Goal: Communication & Community: Answer question/provide support

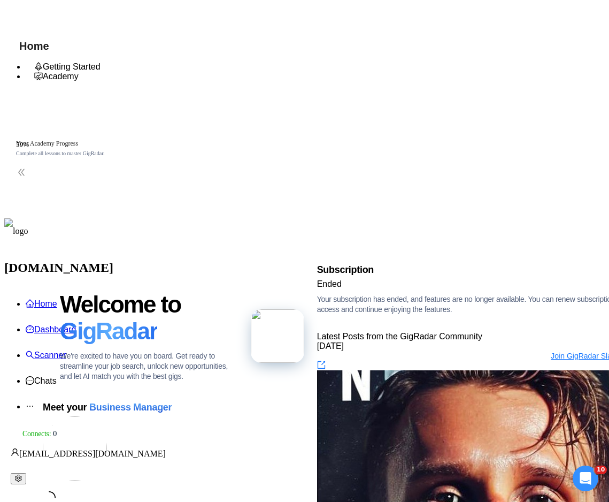
click at [107, 416] on img at bounding box center [75, 448] width 64 height 64
click at [233, 399] on div "Meet your Business Manager Please wait while we're looking for your dedicated b…" at bounding box center [165, 461] width 245 height 125
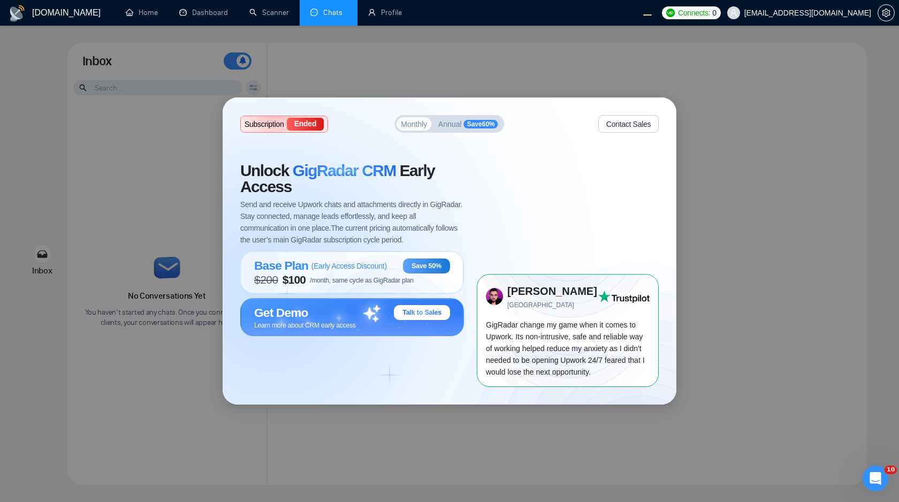
click at [723, 121] on div "Subscription Ended Monthly Annual Save 60 % Contact Sales Unlock GigRadar CRM E…" at bounding box center [449, 251] width 899 height 502
click at [384, 271] on div "Base Plan ( Early Access Discount )" at bounding box center [320, 265] width 133 height 14
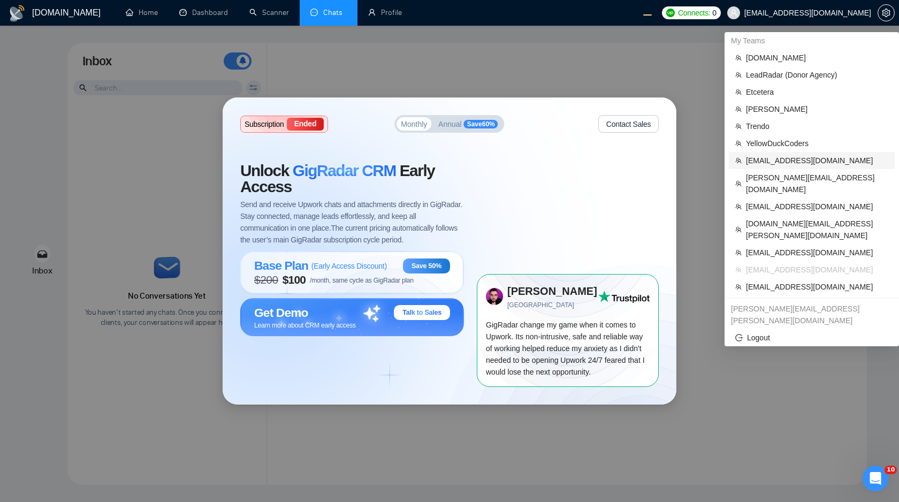
click at [760, 162] on span "[EMAIL_ADDRESS][DOMAIN_NAME]" at bounding box center [817, 161] width 142 height 12
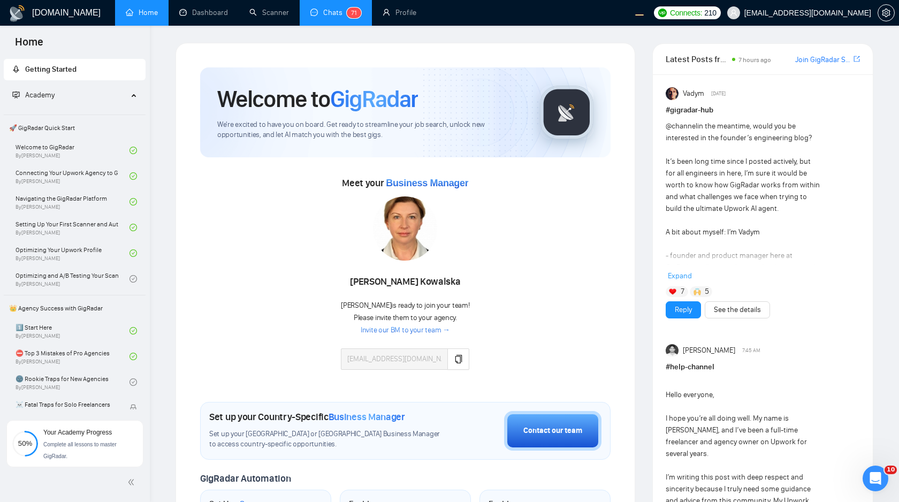
click at [330, 15] on link "Chats 7 1" at bounding box center [335, 12] width 51 height 9
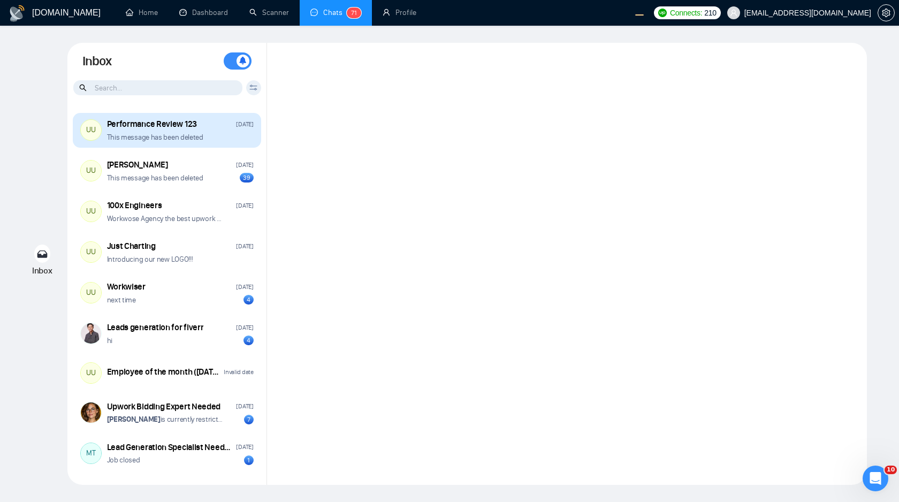
click at [231, 141] on div "This message has been deleted" at bounding box center [180, 137] width 147 height 10
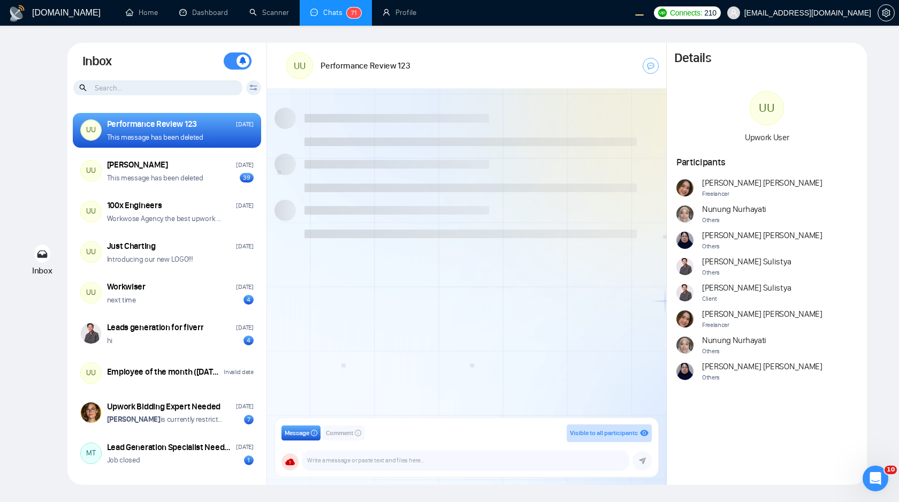
scroll to position [529, 0]
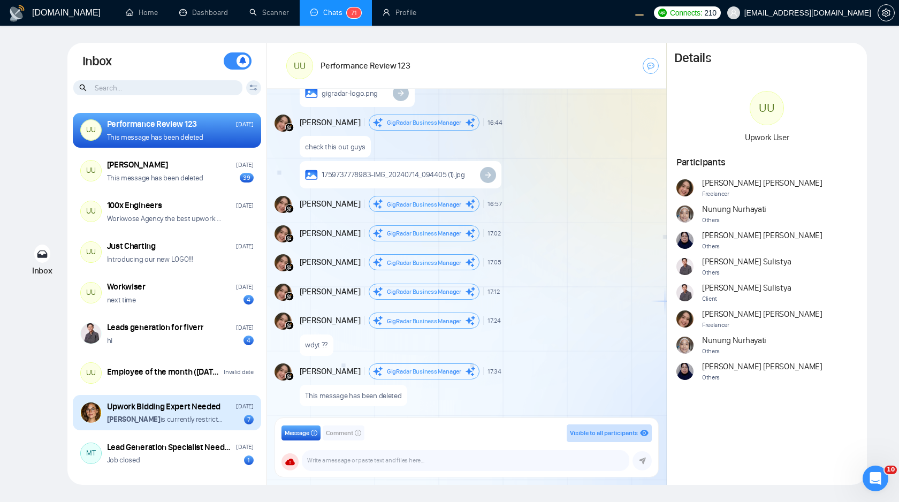
click at [227, 420] on div "[PERSON_NAME] is currently restricted from this conversation 7" at bounding box center [180, 419] width 147 height 10
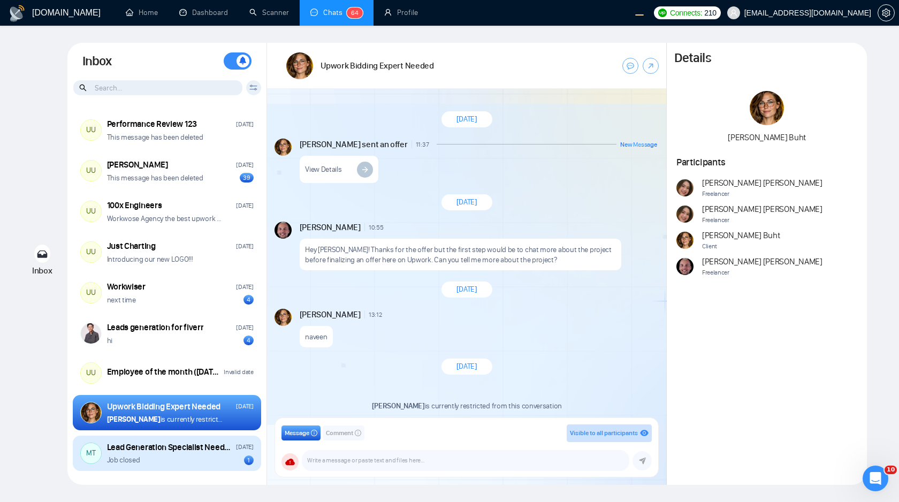
click at [201, 466] on div "MT Lead Generation Specialist Needed for Growing Business [DATE] Job closed 1" at bounding box center [167, 453] width 188 height 35
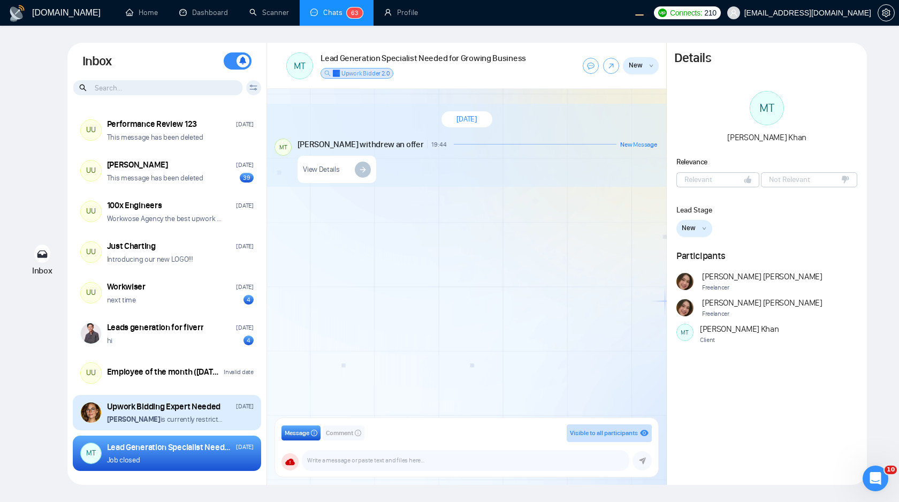
click at [241, 418] on div "[PERSON_NAME] is currently restricted from this conversation" at bounding box center [180, 419] width 147 height 10
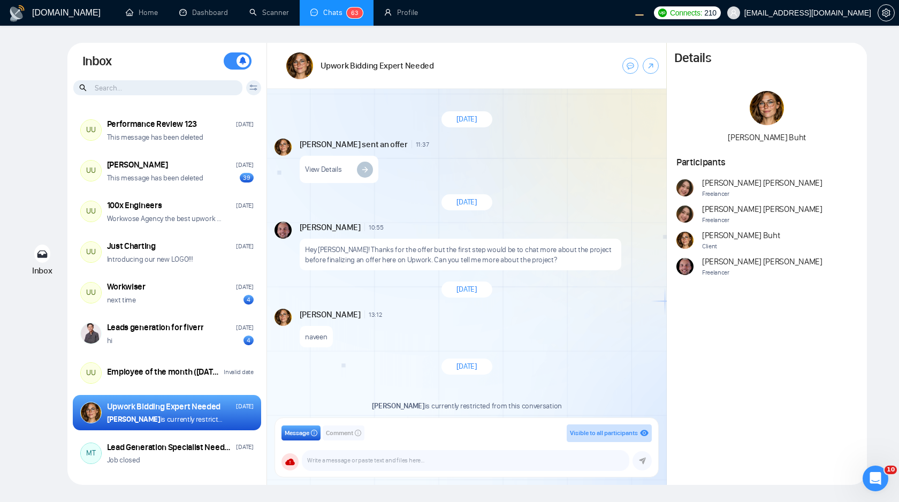
scroll to position [255, 0]
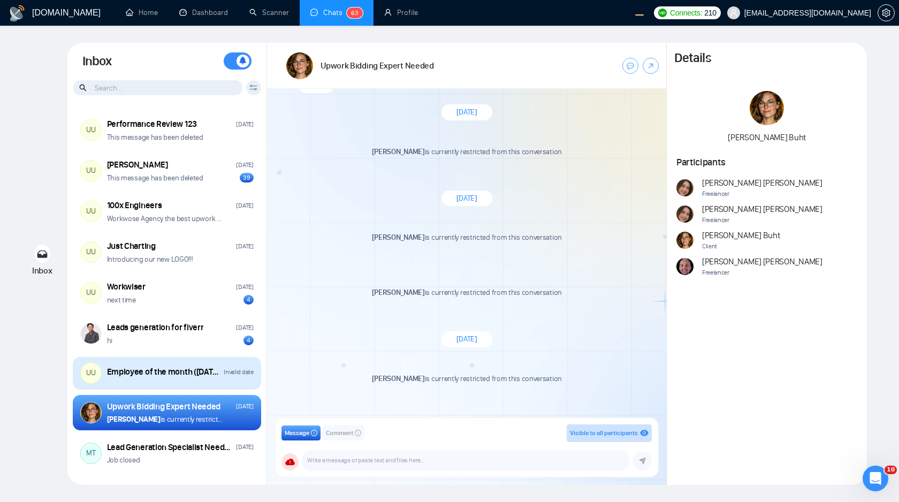
click at [232, 382] on div "UU Employee of the month ([DATE]) Invalid date" at bounding box center [167, 373] width 188 height 33
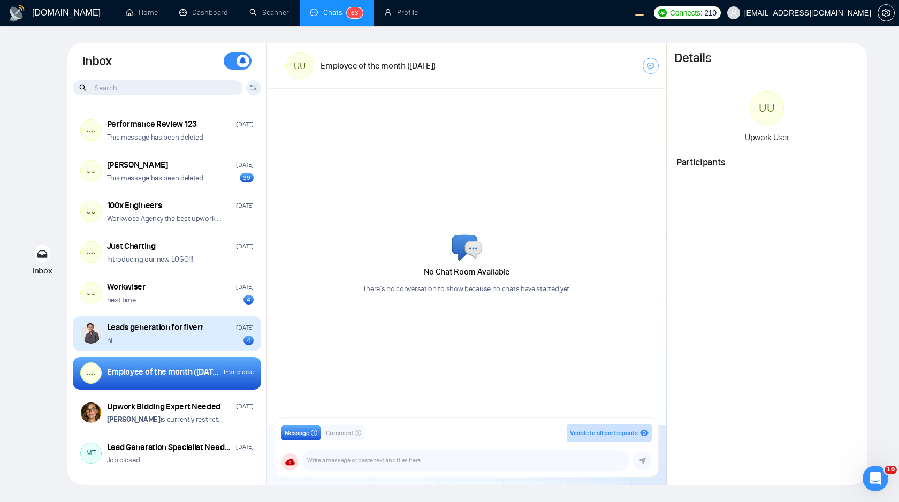
click at [213, 339] on div "hi 4" at bounding box center [180, 341] width 147 height 10
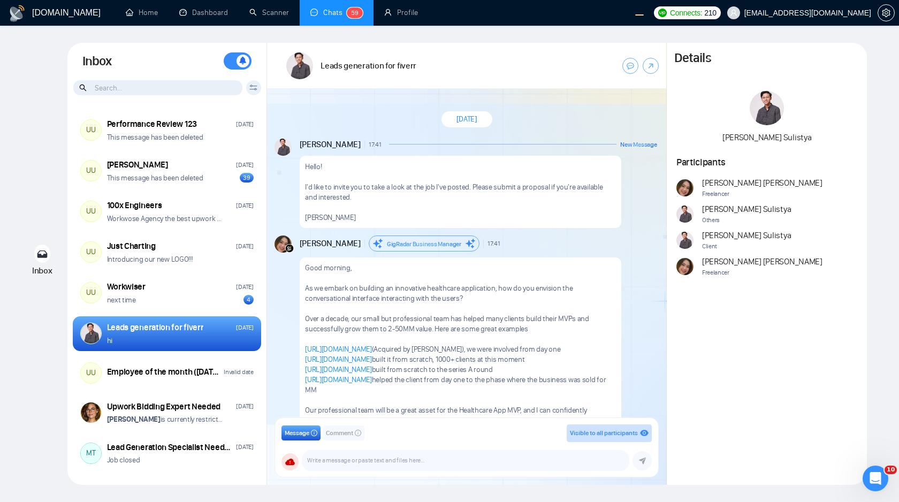
click at [203, 88] on input at bounding box center [157, 87] width 169 height 15
click at [253, 88] on icon at bounding box center [253, 88] width 8 height 6
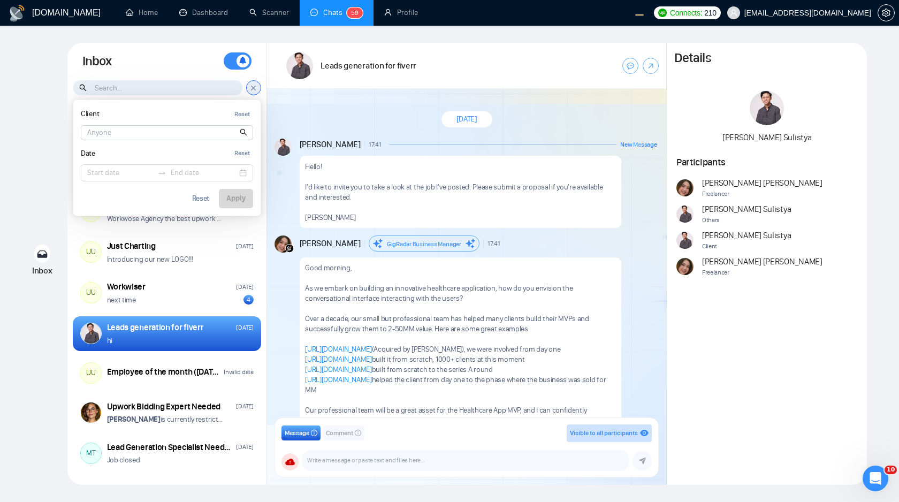
click at [190, 133] on input at bounding box center [166, 133] width 171 height 14
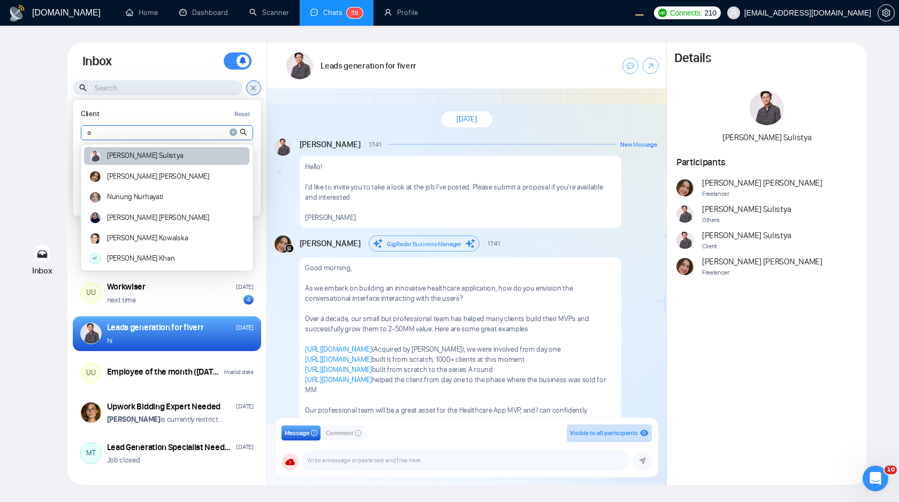
type input "a"
click at [162, 161] on div "[PERSON_NAME]" at bounding box center [166, 156] width 165 height 18
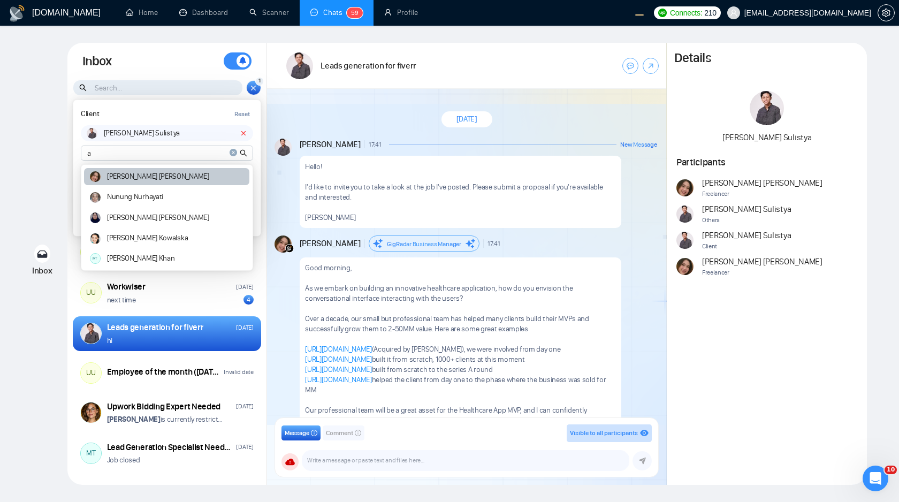
click at [195, 184] on div "[PERSON_NAME]" at bounding box center [166, 177] width 165 height 18
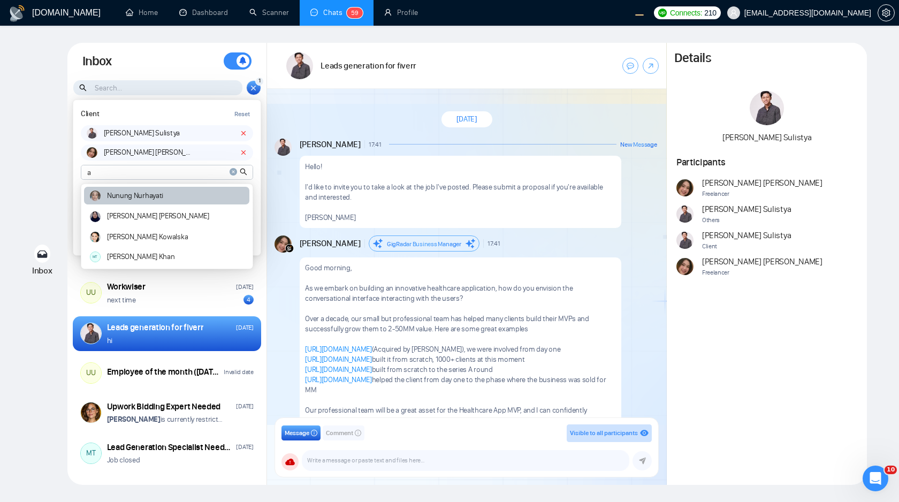
click at [189, 197] on div "[PERSON_NAME]" at bounding box center [166, 196] width 165 height 18
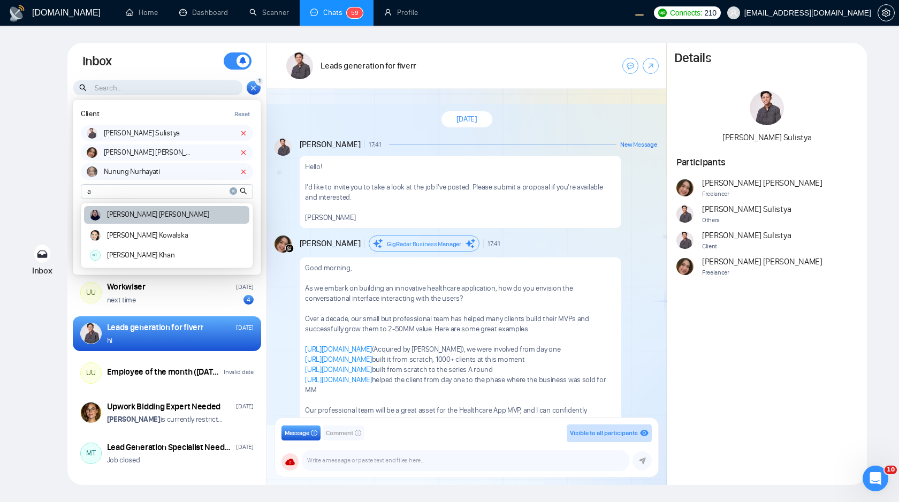
click at [186, 217] on div "[PERSON_NAME]" at bounding box center [166, 215] width 165 height 18
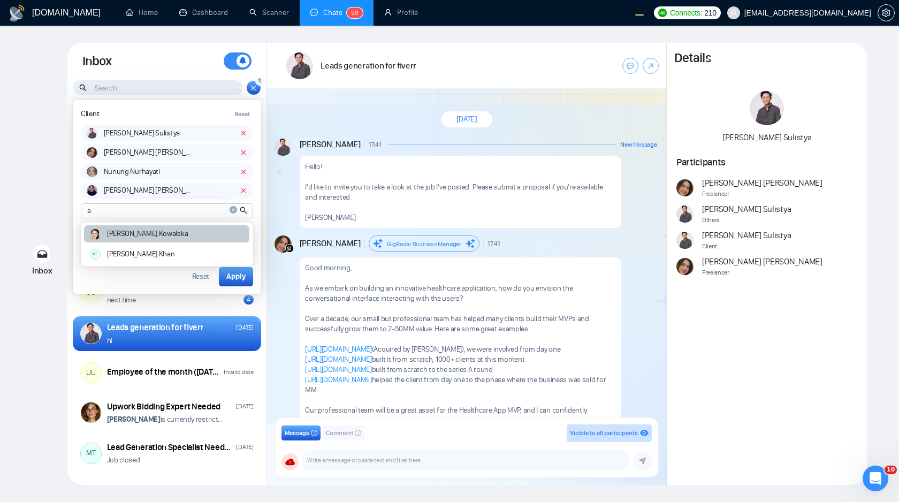
click at [186, 231] on div "[PERSON_NAME]" at bounding box center [166, 234] width 165 height 18
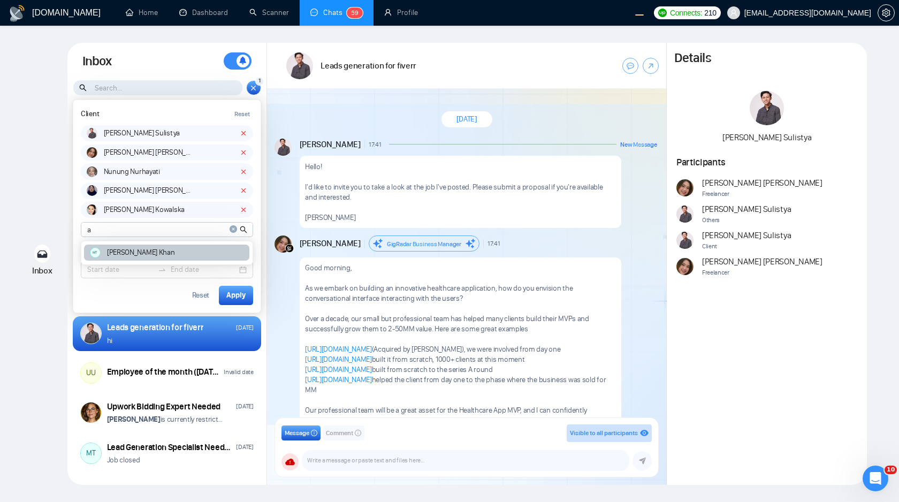
click at [186, 249] on div "MT [PERSON_NAME]" at bounding box center [166, 253] width 165 height 17
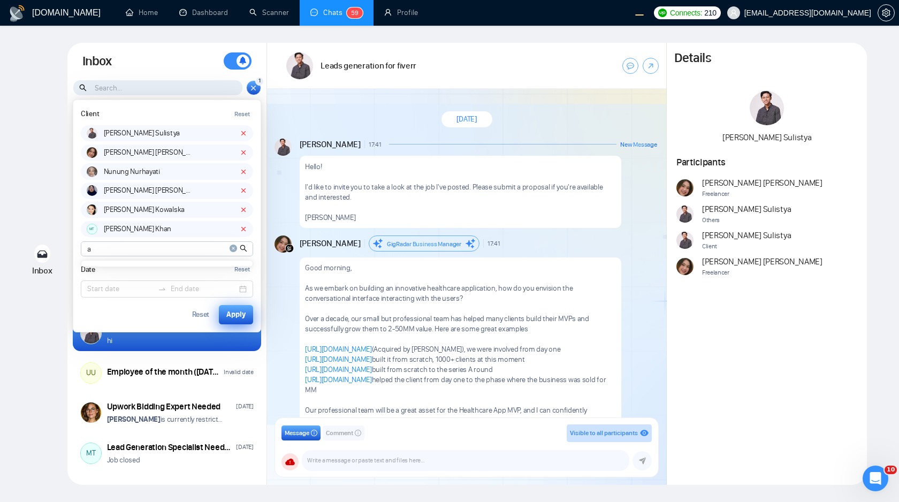
click at [225, 314] on button "Apply" at bounding box center [236, 314] width 34 height 19
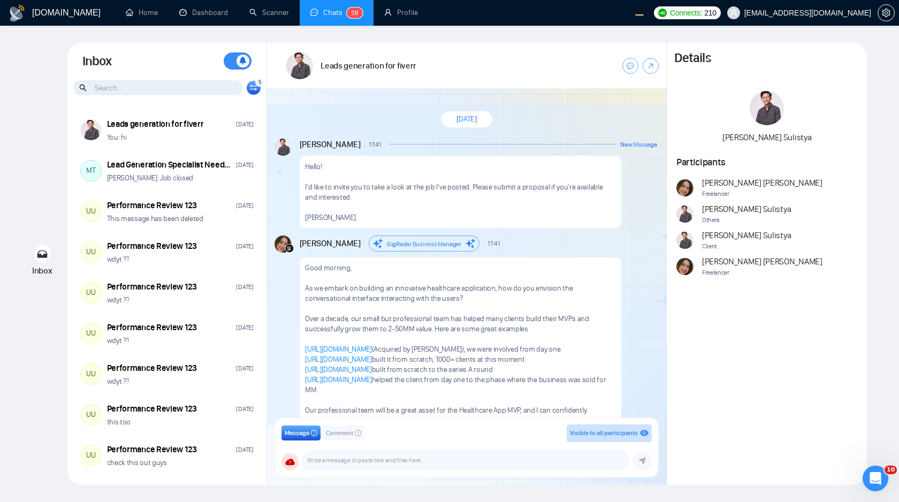
click at [251, 95] on div "1 Client Reset [PERSON_NAME] Sulistya [PERSON_NAME] Nunung Nurhayati Naswati Na…" at bounding box center [253, 87] width 15 height 15
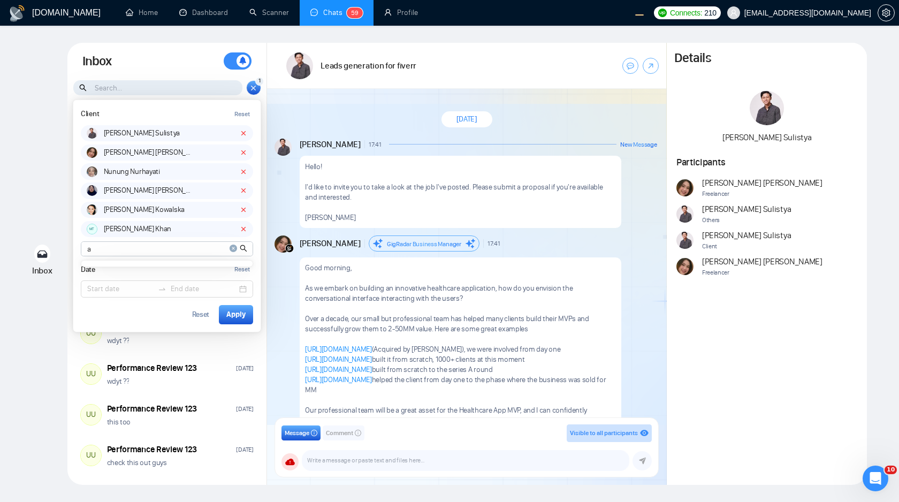
click at [235, 253] on span "close-circle" at bounding box center [234, 248] width 8 height 11
click at [203, 315] on div "Reset" at bounding box center [201, 314] width 18 height 7
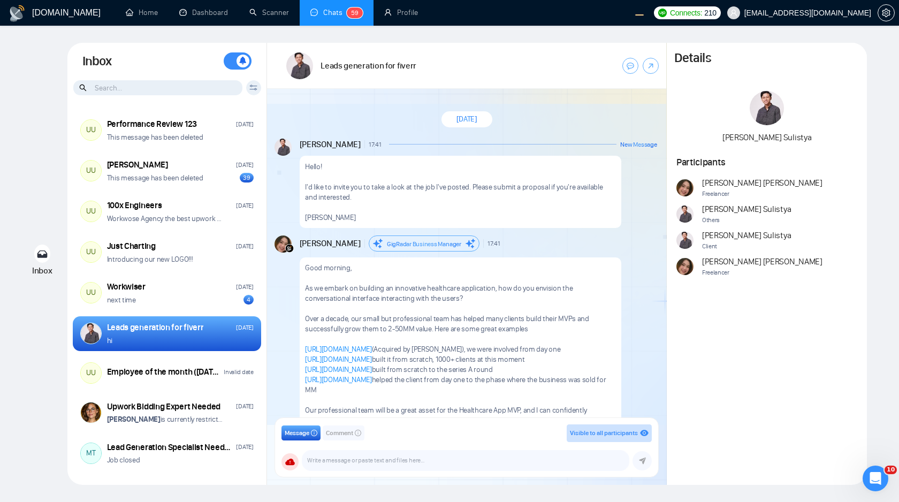
click at [254, 87] on icon at bounding box center [253, 88] width 8 height 6
